Goal: Task Accomplishment & Management: Complete application form

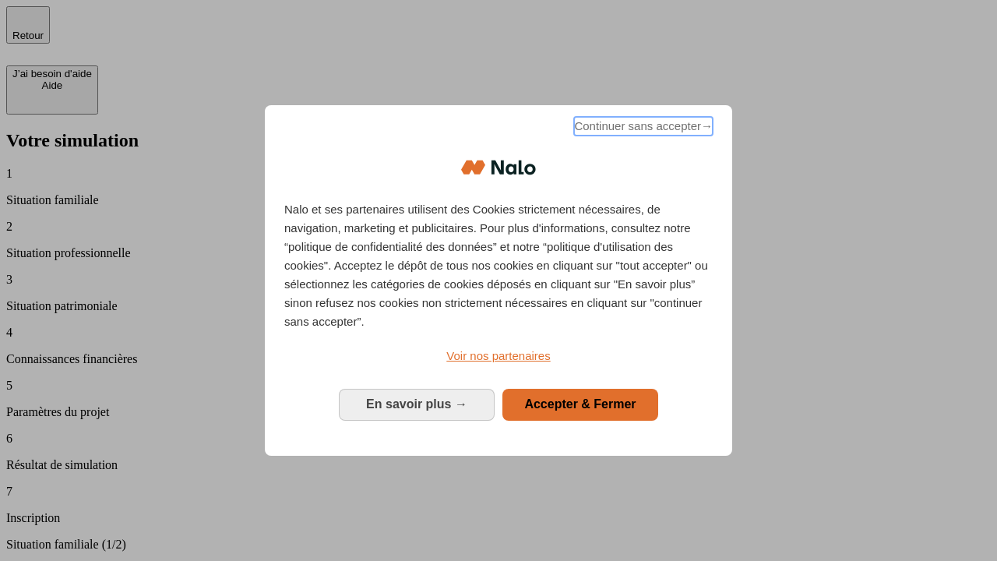
click at [642, 129] on span "Continuer sans accepter →" at bounding box center [643, 126] width 139 height 19
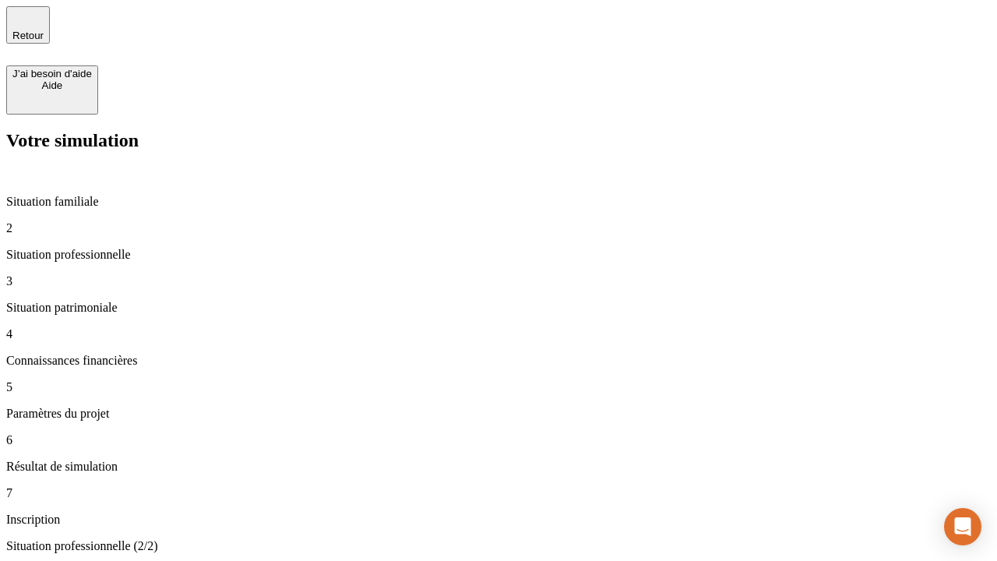
type input "30 000"
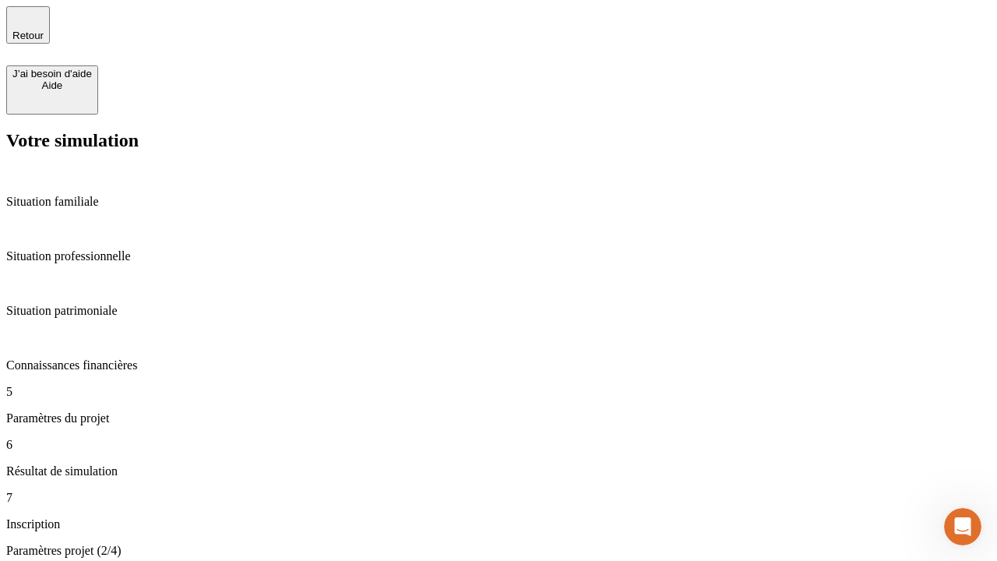
type input "25"
type input "64"
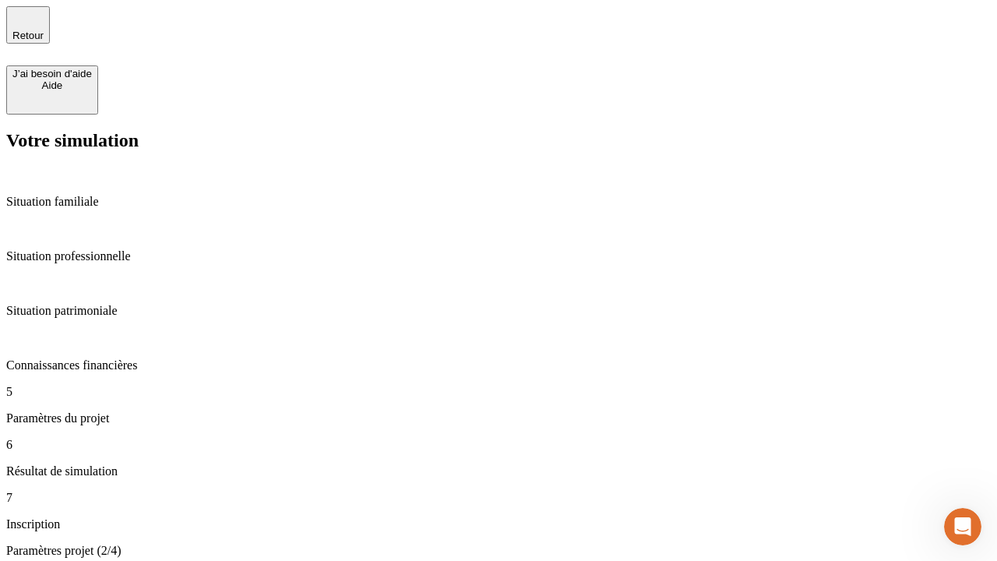
type input "1 000"
type input "640"
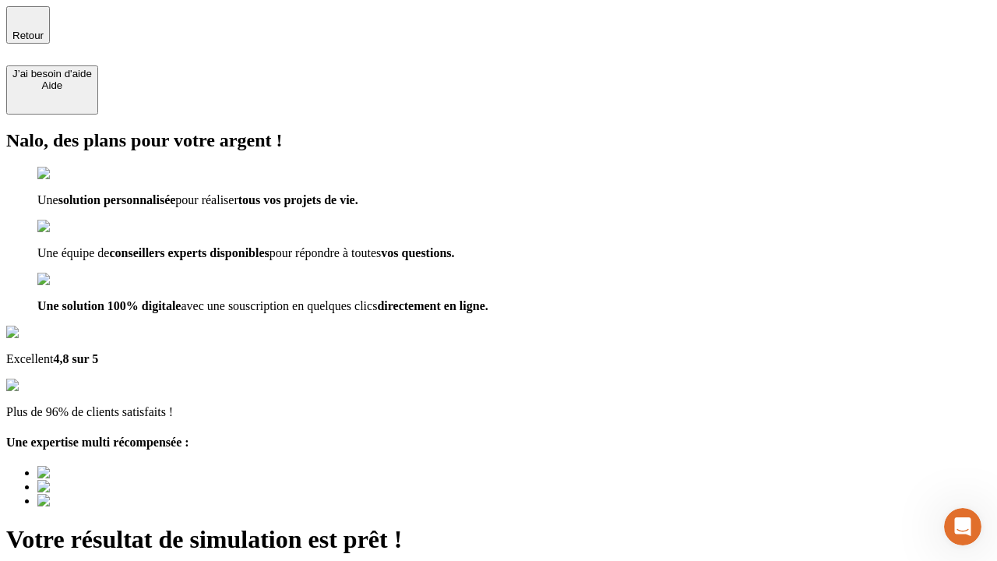
type input "[EMAIL_ADDRESS][PERSON_NAME][DOMAIN_NAME]"
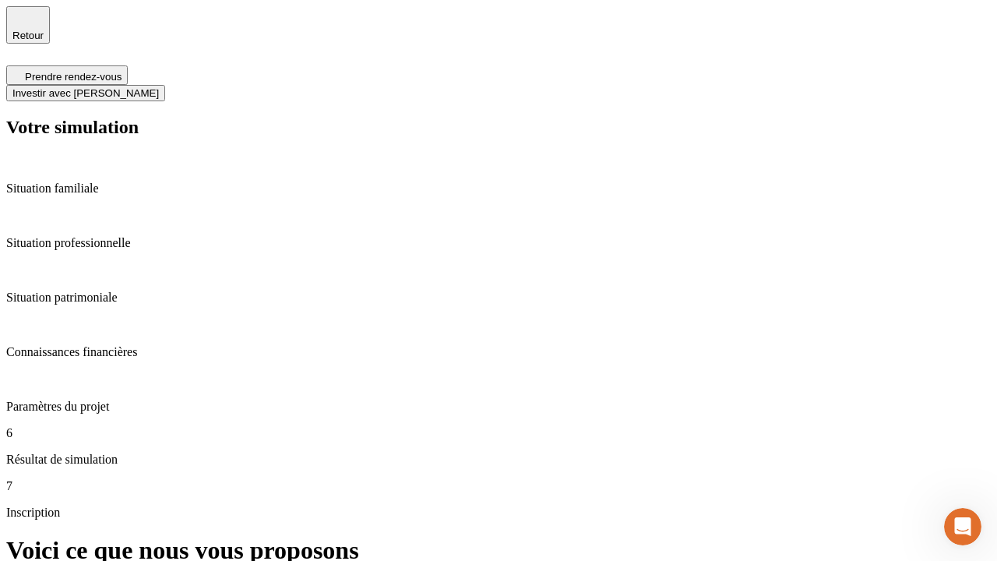
click at [159, 87] on span "Investir avec [PERSON_NAME]" at bounding box center [85, 93] width 147 height 12
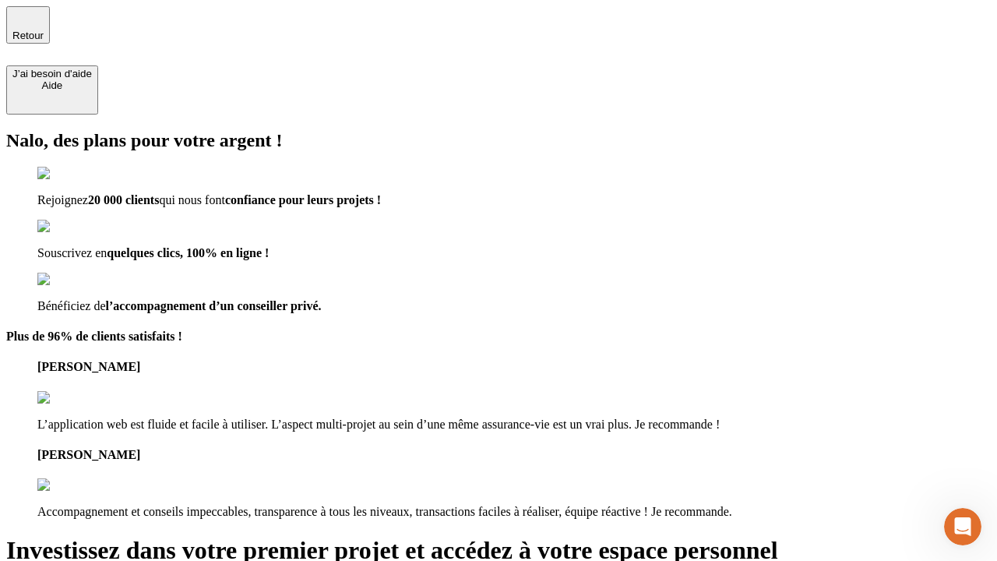
type input "[EMAIL_ADDRESS][PERSON_NAME][DOMAIN_NAME]"
